Goal: Information Seeking & Learning: Learn about a topic

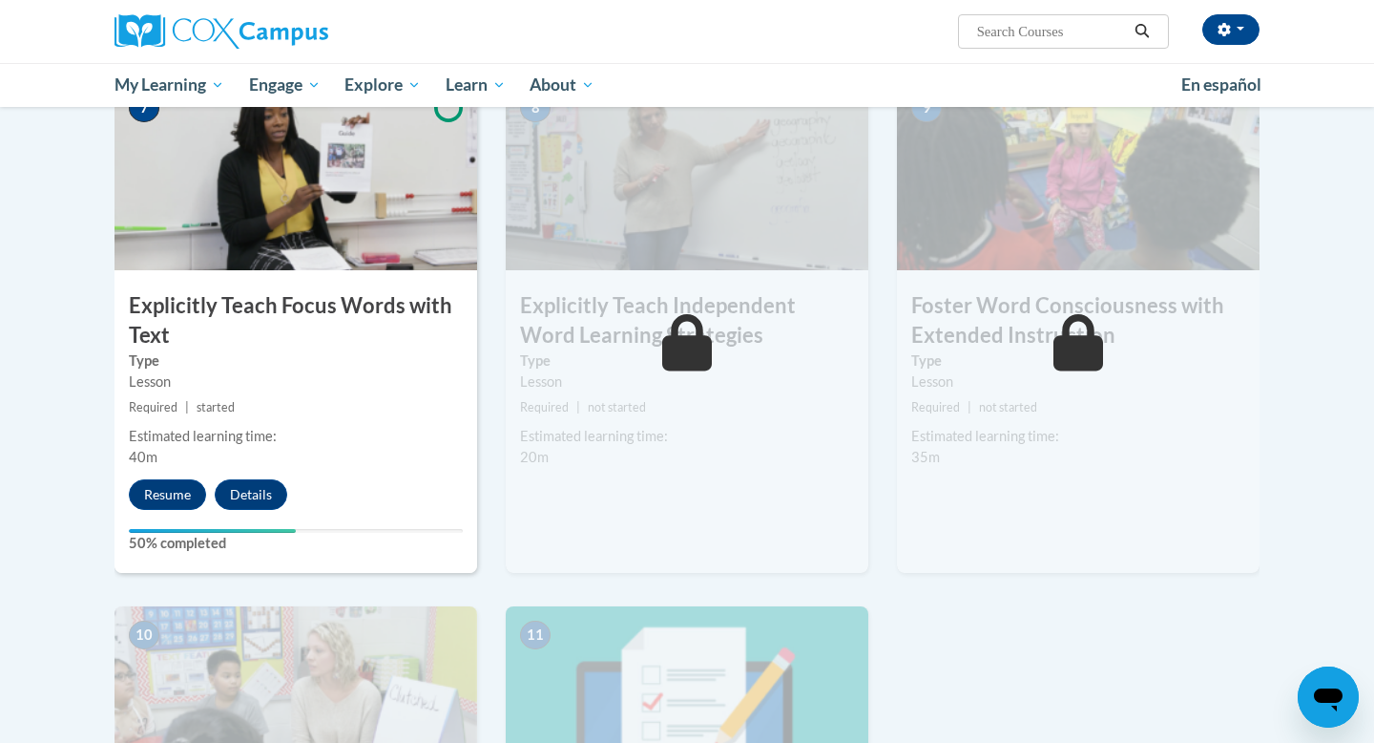
scroll to position [1478, 0]
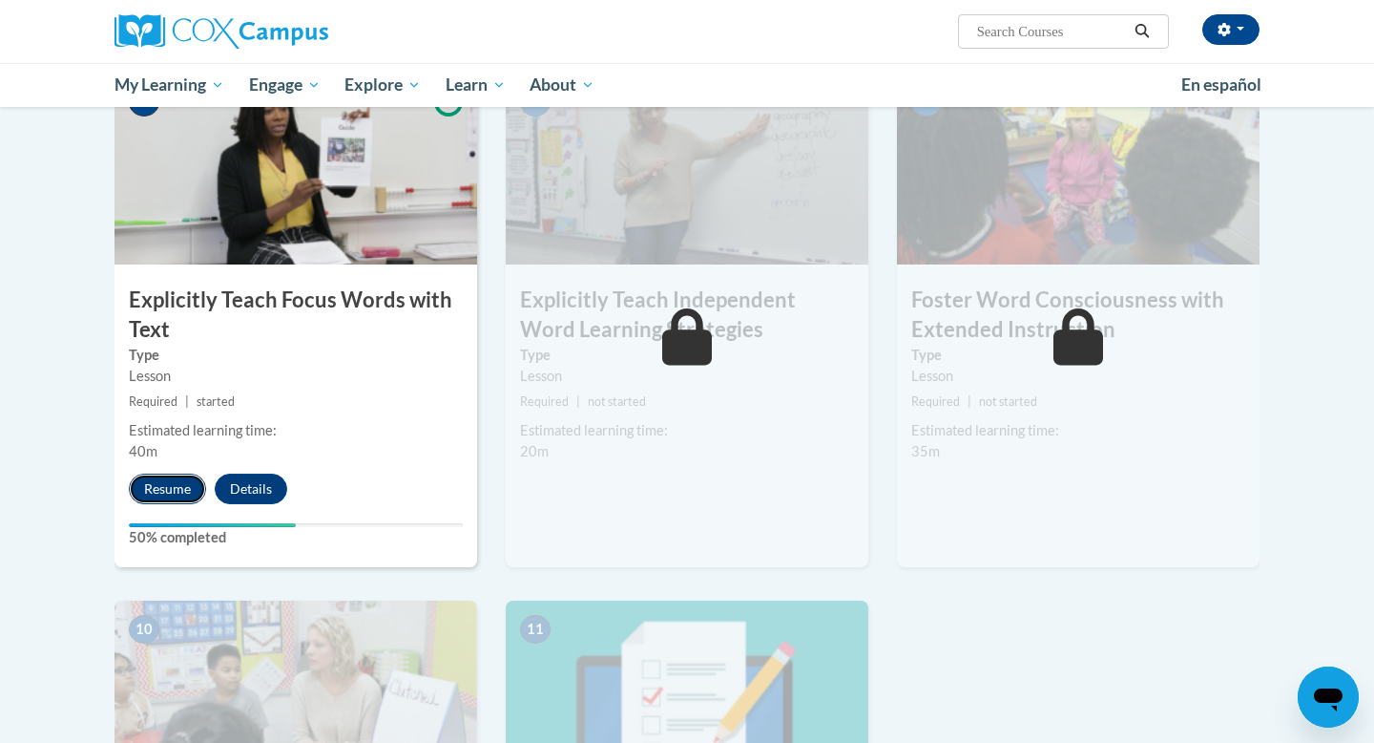
click at [164, 480] on button "Resume" at bounding box center [167, 488] width 77 height 31
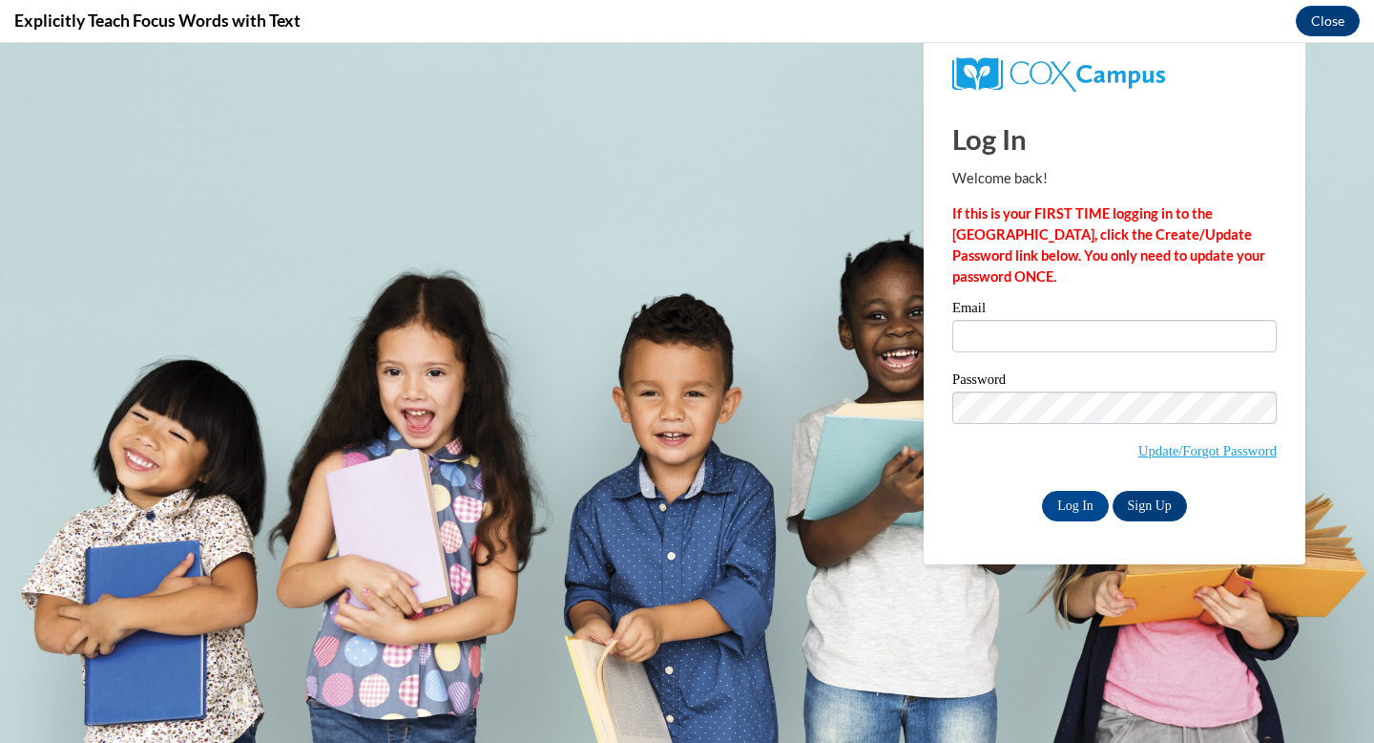
scroll to position [0, 0]
type input "[EMAIL_ADDRESS][DOMAIN_NAME]"
click at [1068, 492] on input "Log In" at bounding box center [1075, 506] width 67 height 31
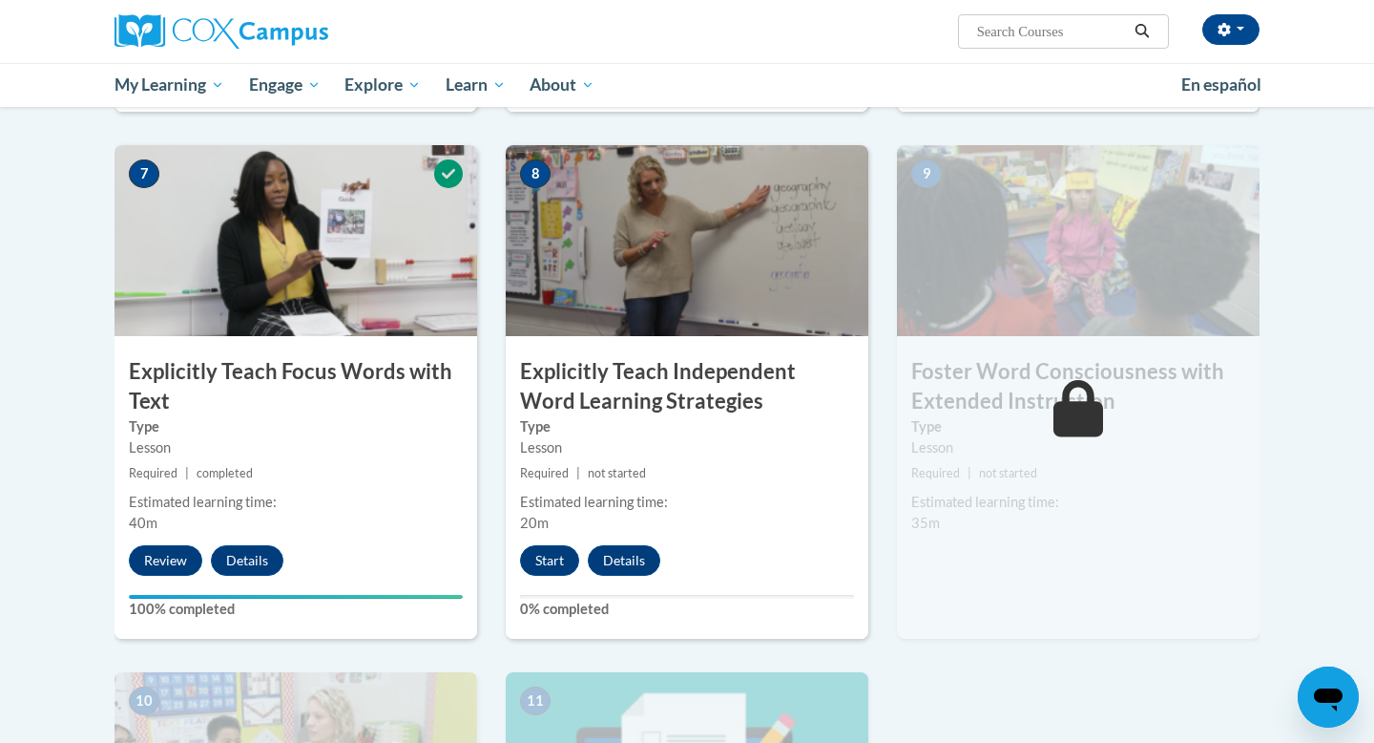
scroll to position [1372, 0]
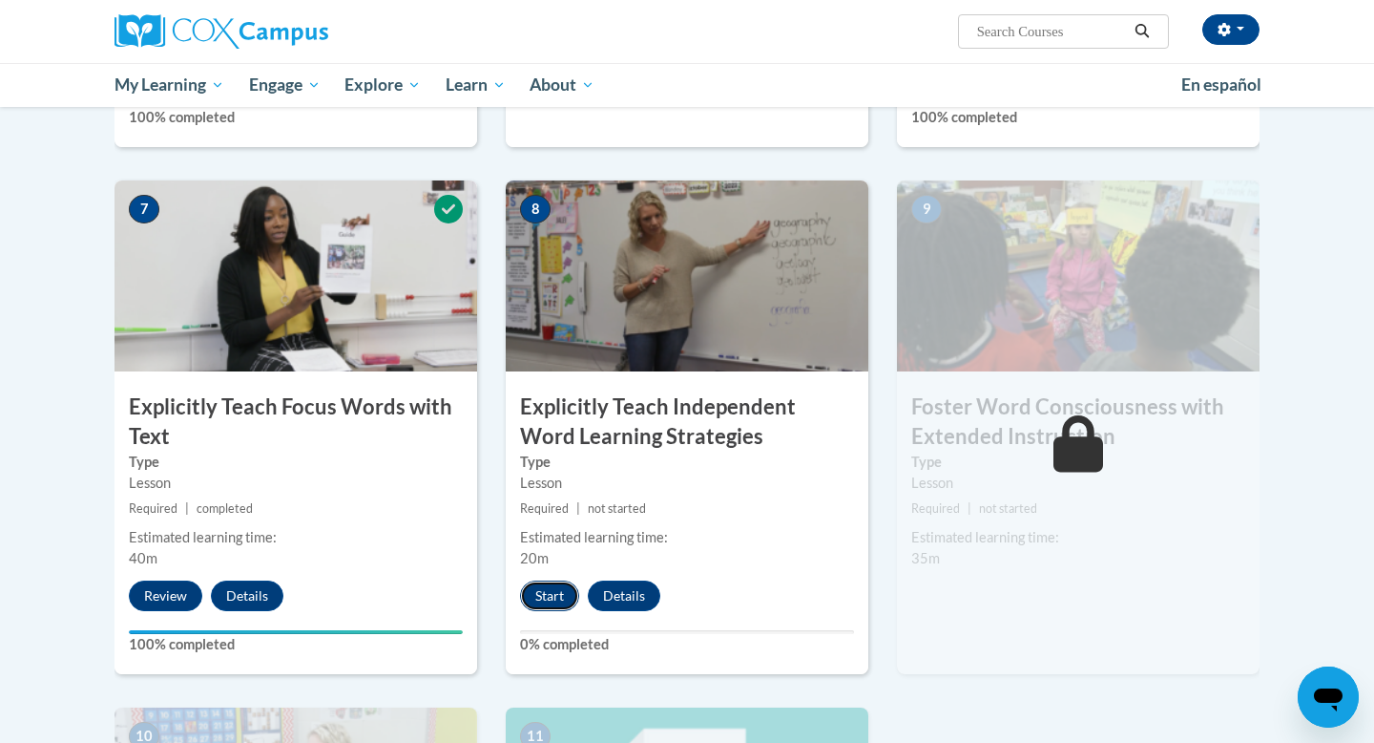
click at [559, 601] on button "Start" at bounding box center [549, 595] width 59 height 31
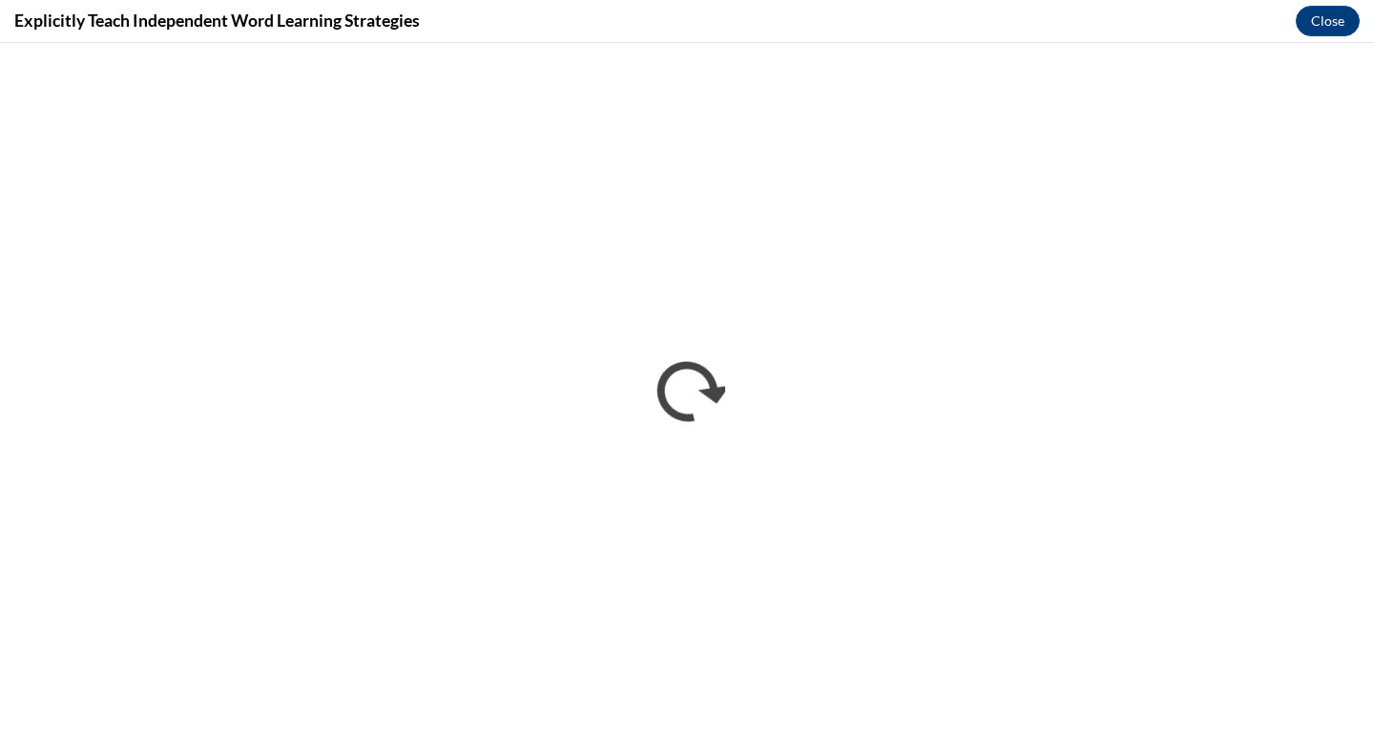
scroll to position [0, 0]
